Goal: Task Accomplishment & Management: Use online tool/utility

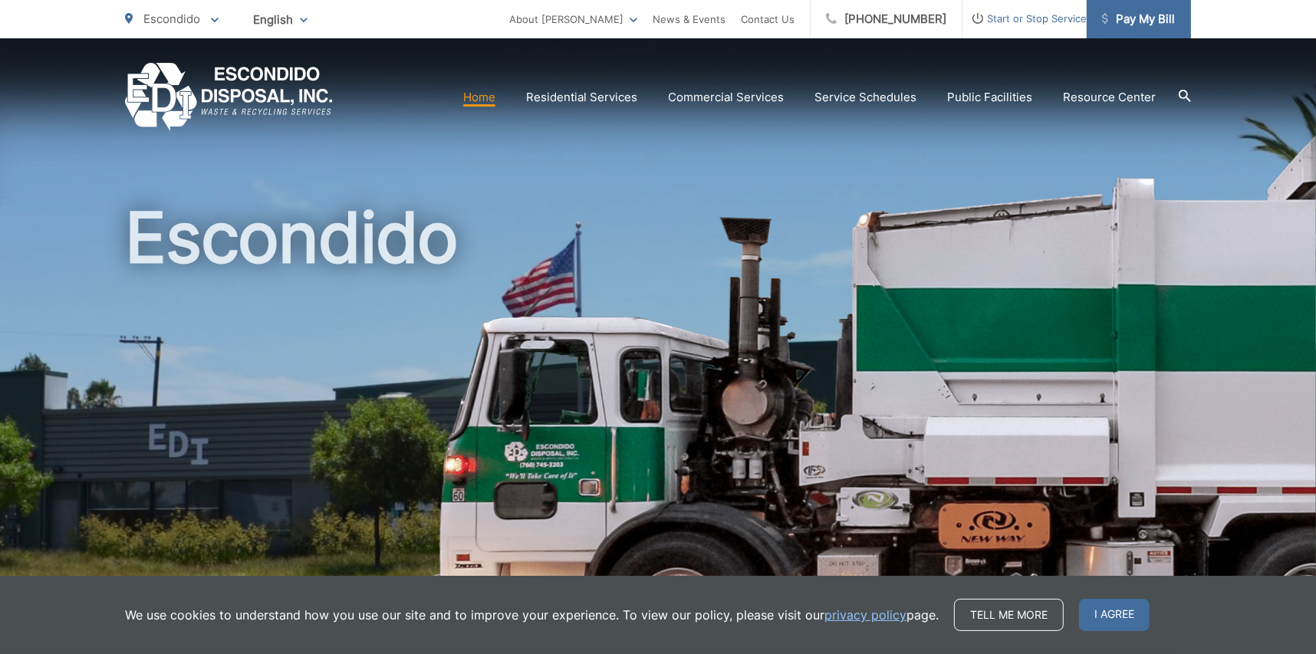
click at [1133, 16] on span "Pay My Bill" at bounding box center [1138, 19] width 73 height 18
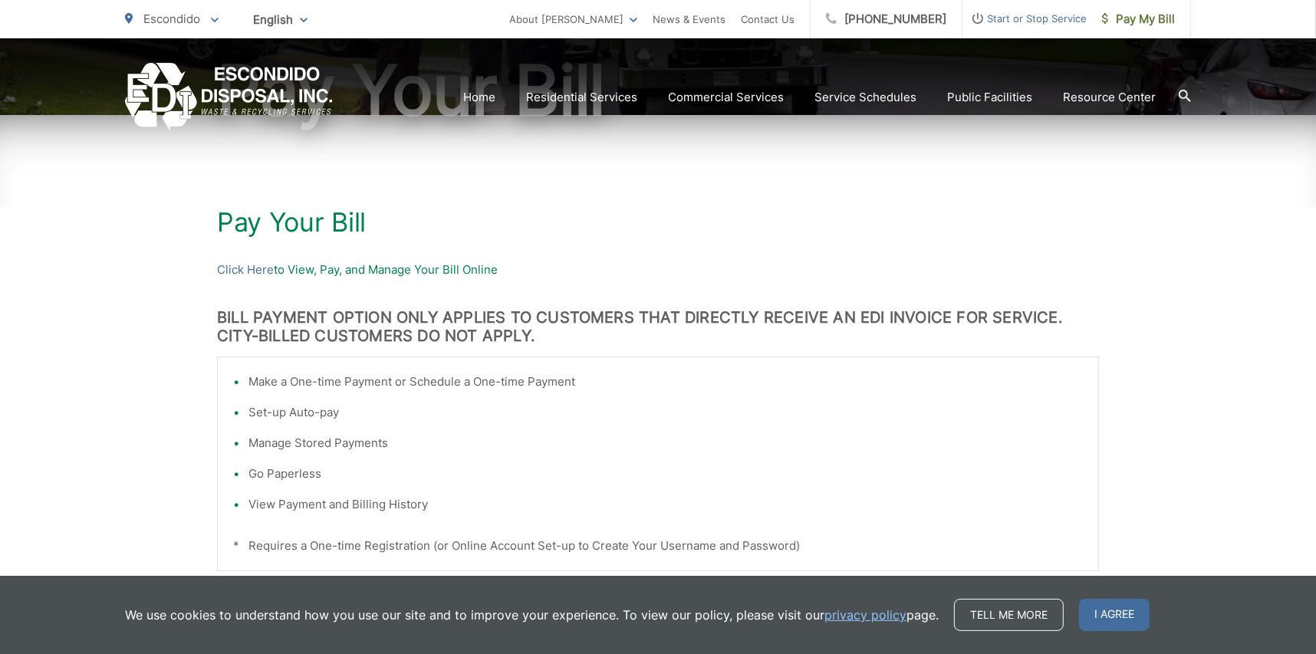
scroll to position [229, 0]
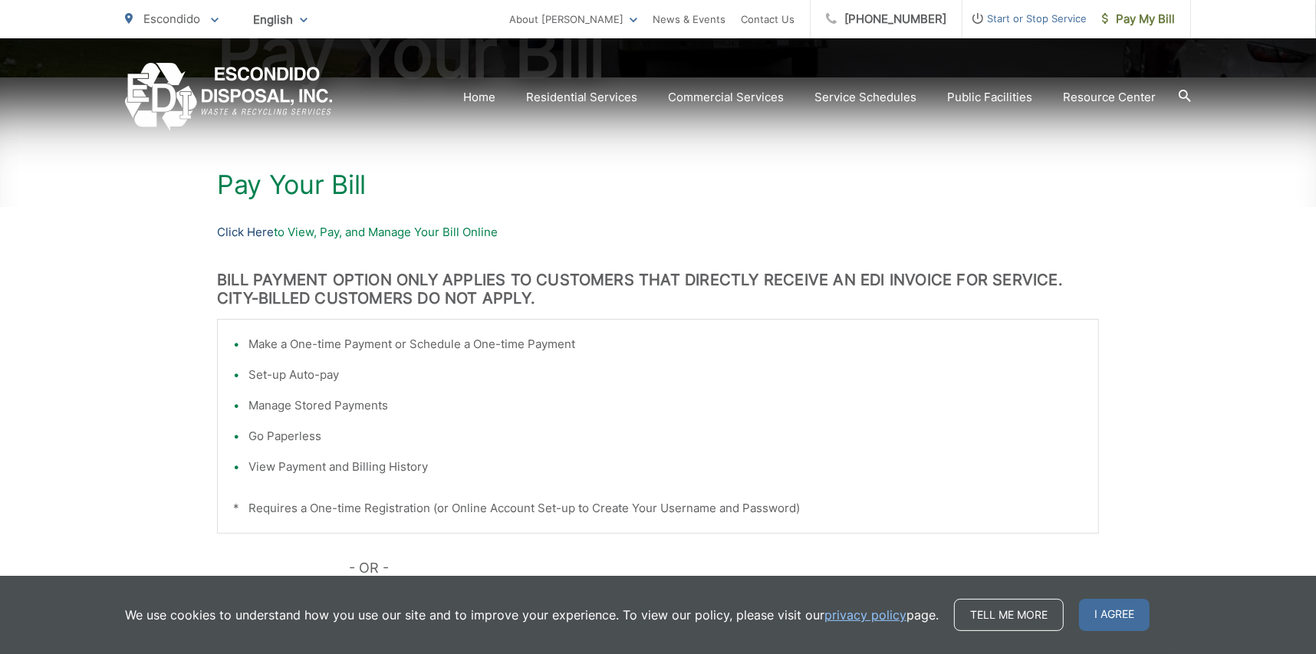
click at [253, 228] on link "Click Here" at bounding box center [245, 232] width 57 height 18
